Goal: Book appointment/travel/reservation

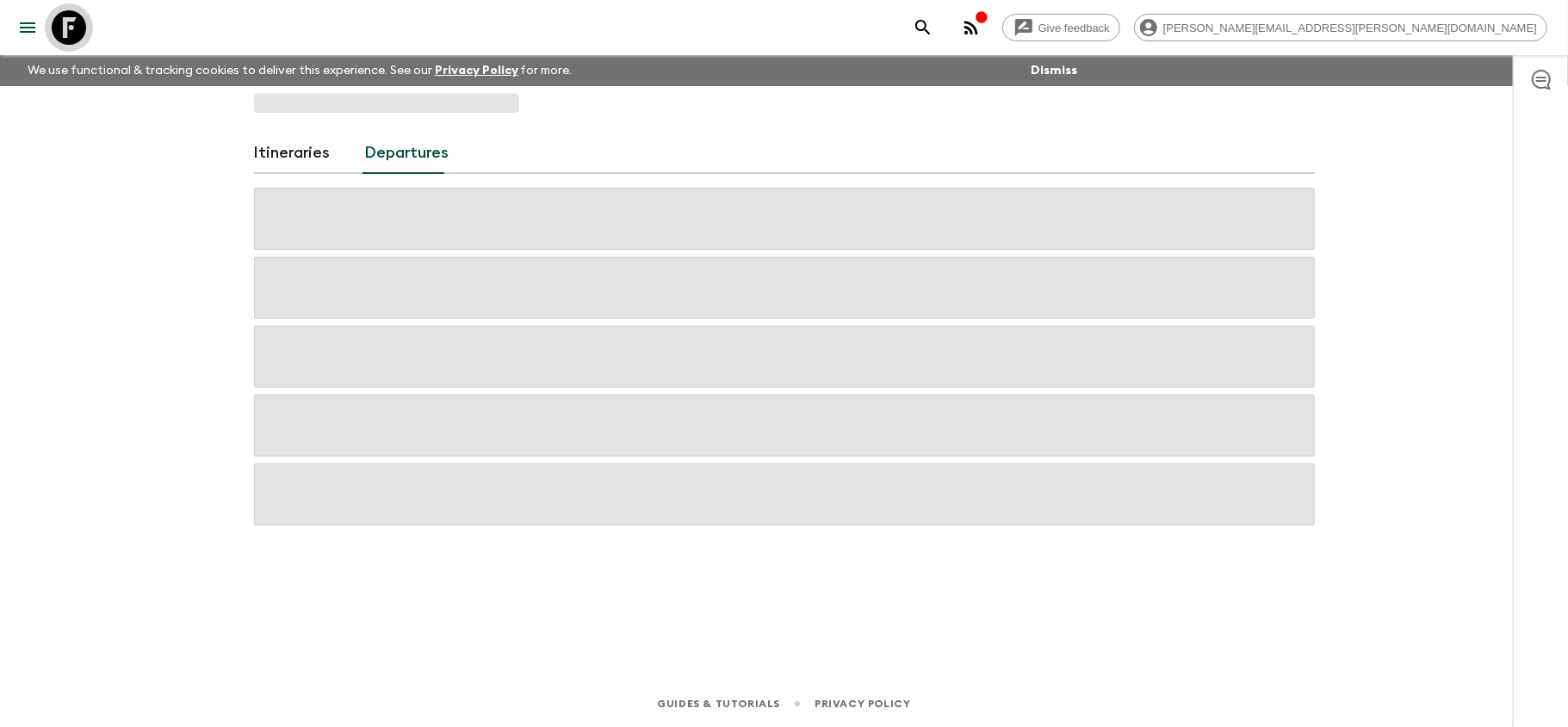
click at [62, 19] on icon at bounding box center [68, 27] width 34 height 34
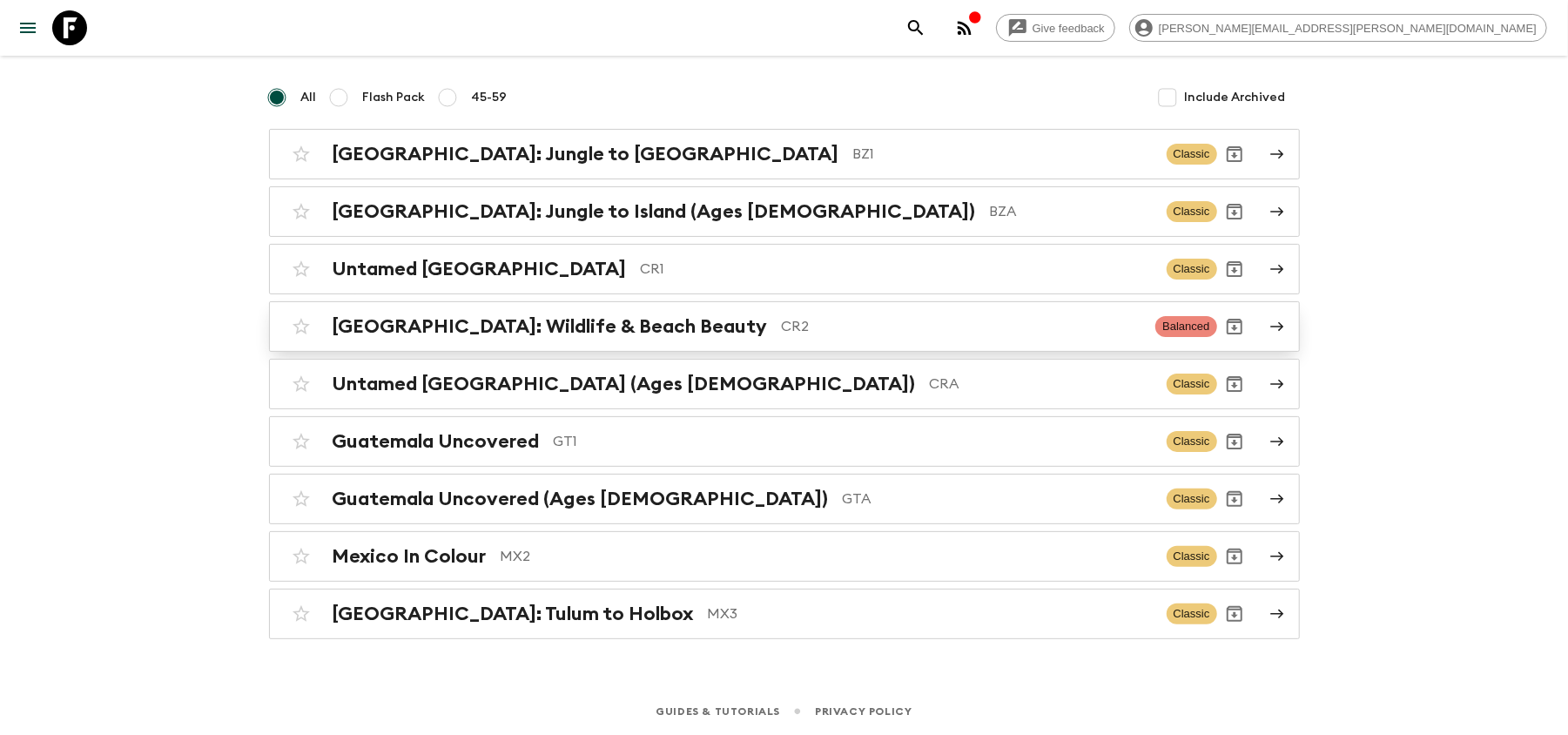
scroll to position [132, 0]
click at [669, 444] on p "GT1" at bounding box center [852, 441] width 599 height 21
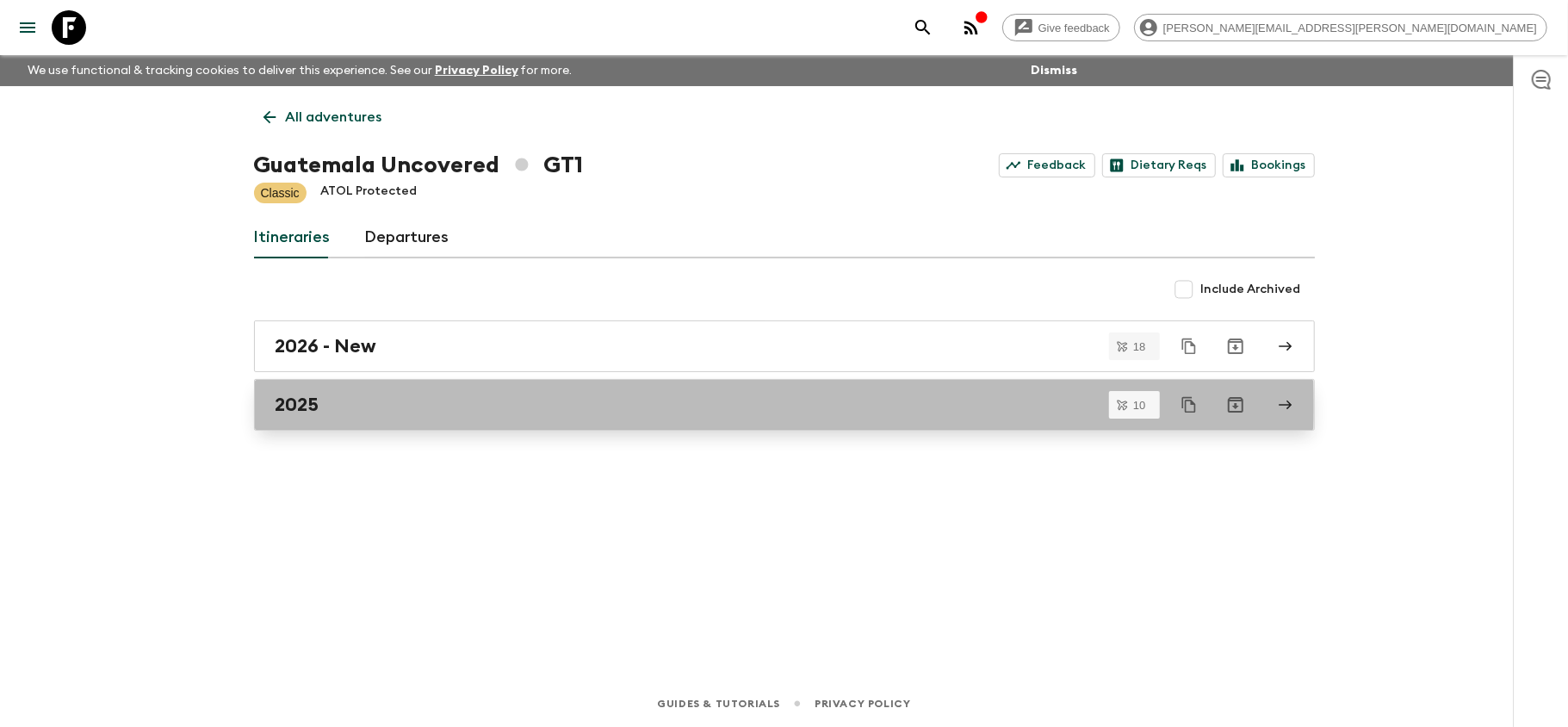
click at [405, 407] on div "2025" at bounding box center [768, 404] width 985 height 22
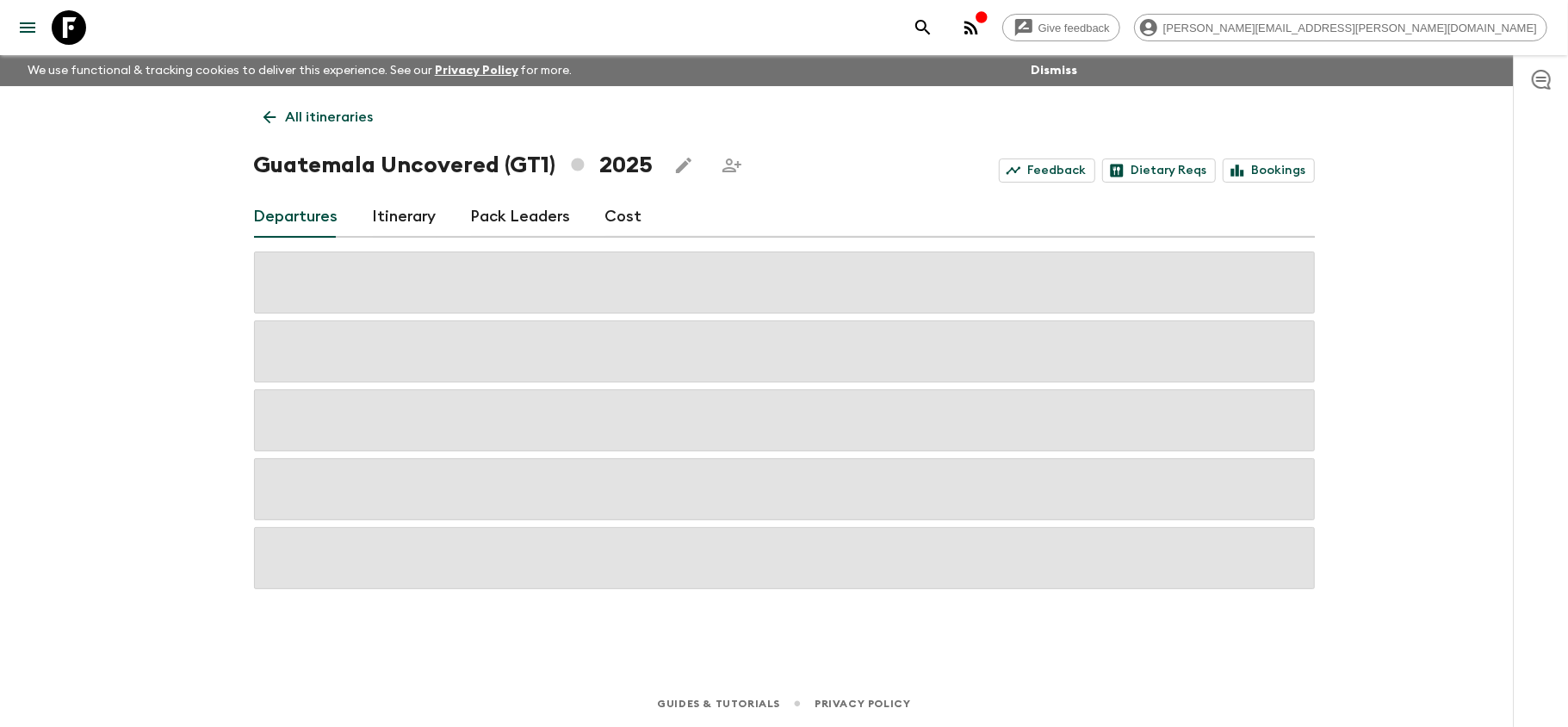
click at [84, 25] on icon at bounding box center [68, 27] width 34 height 34
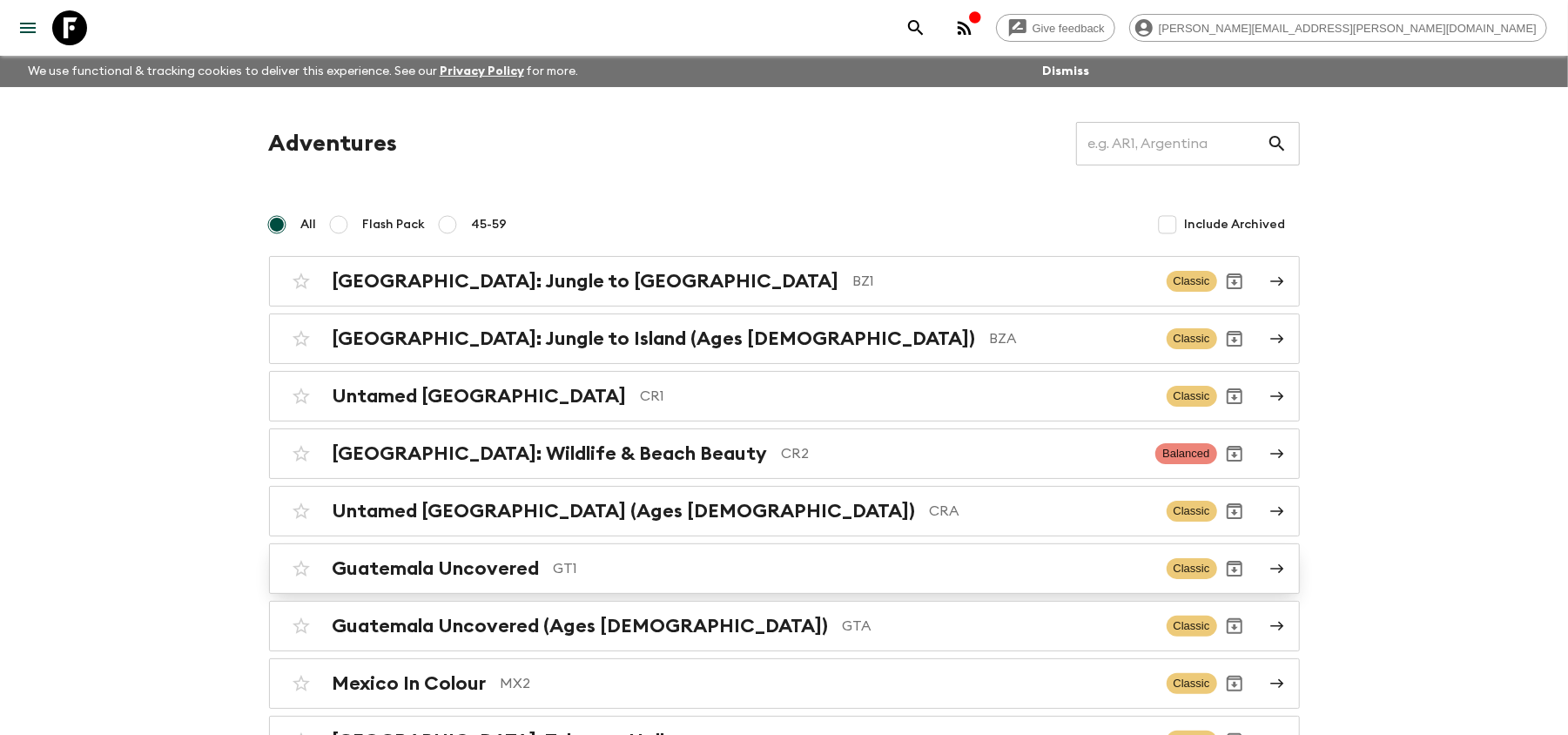
click at [684, 590] on link "Guatemala Uncovered GT1 Classic" at bounding box center [784, 568] width 1031 height 50
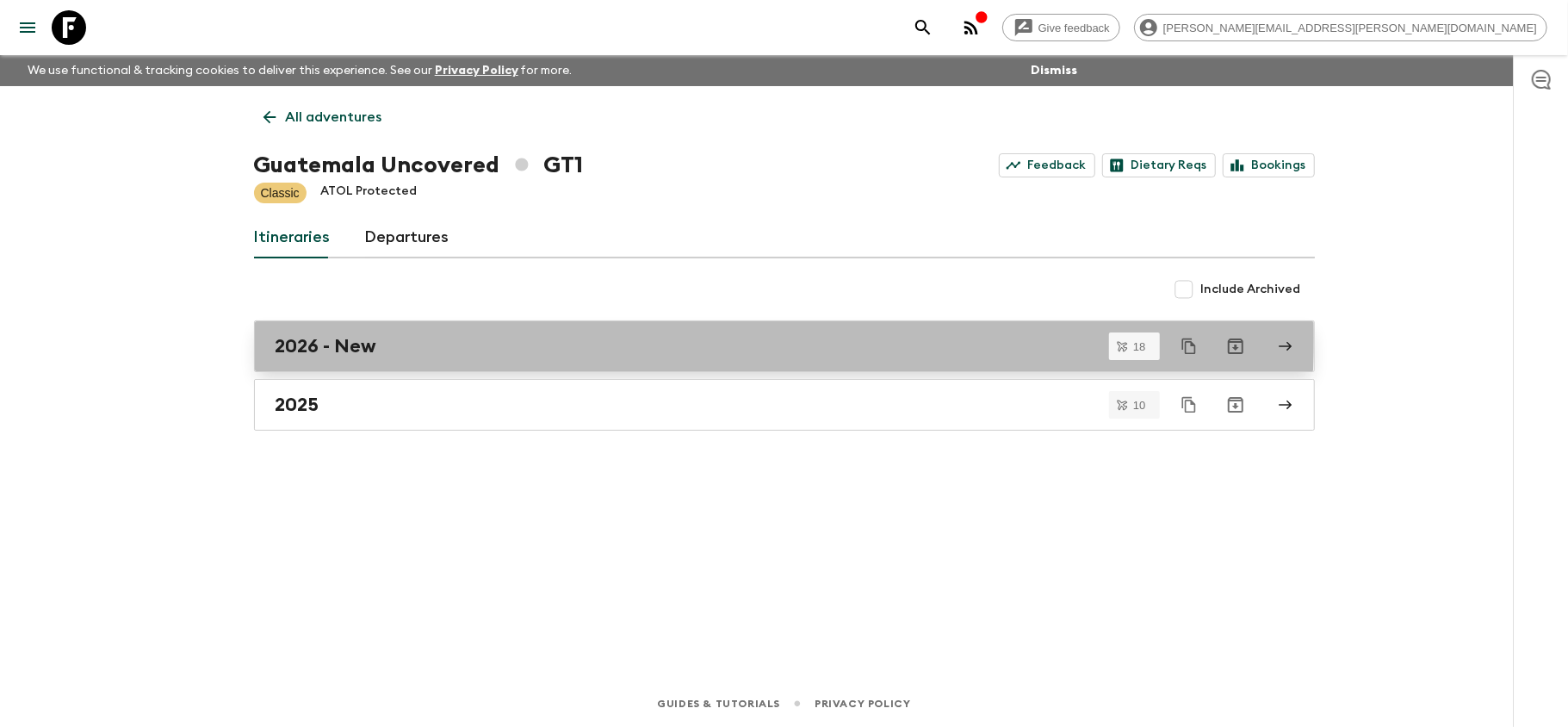
click at [500, 338] on div "2026 - New" at bounding box center [768, 345] width 985 height 22
